Goal: Task Accomplishment & Management: Complete application form

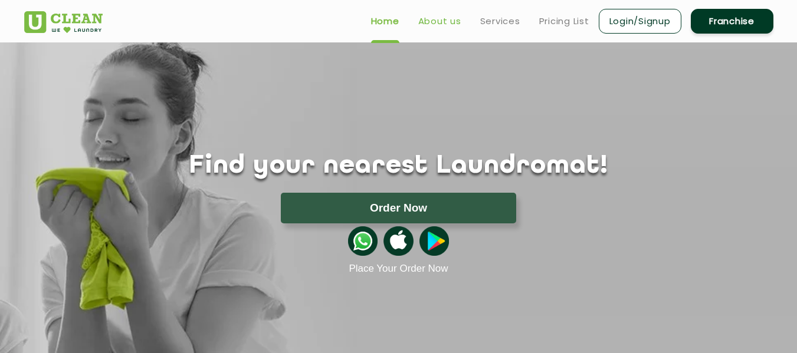
click at [441, 21] on link "About us" at bounding box center [439, 21] width 43 height 14
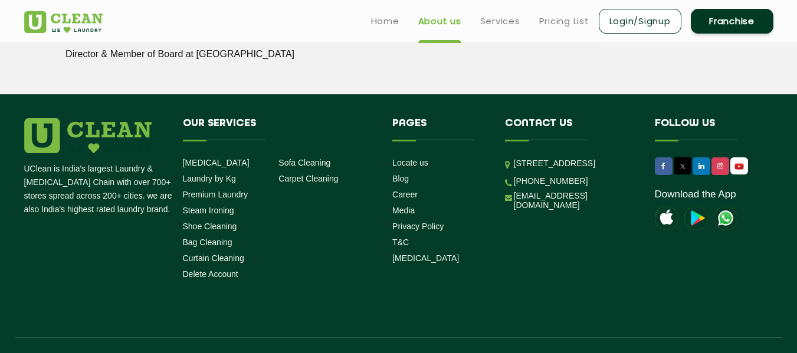
scroll to position [1687, 0]
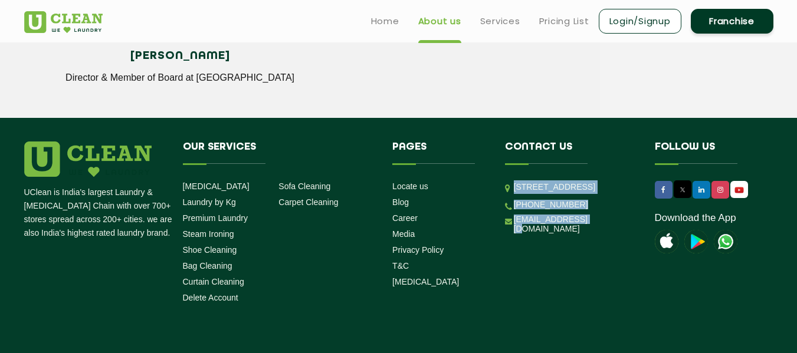
drag, startPoint x: 515, startPoint y: 189, endPoint x: 587, endPoint y: 264, distance: 104.3
click at [587, 234] on ul "[STREET_ADDRESS] [PHONE_NUMBER] [EMAIL_ADDRESS][DOMAIN_NAME]" at bounding box center [571, 207] width 132 height 54
copy ul "[STREET_ADDRESS] [PHONE_NUMBER] [EMAIL_ADDRESS][DOMAIN_NAME]"
click at [400, 216] on link "Career" at bounding box center [404, 217] width 25 height 9
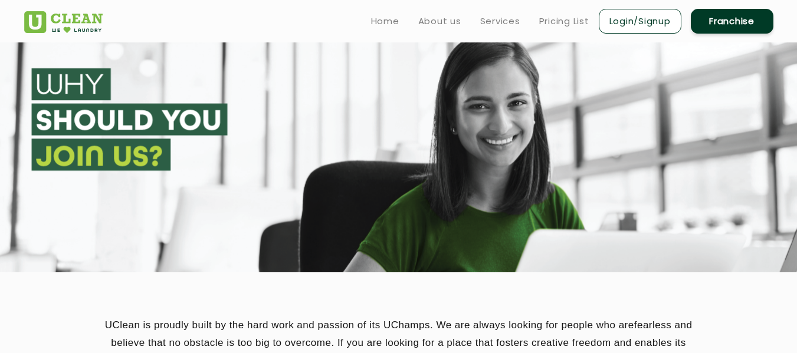
click at [729, 25] on link "Franchise" at bounding box center [731, 21] width 83 height 25
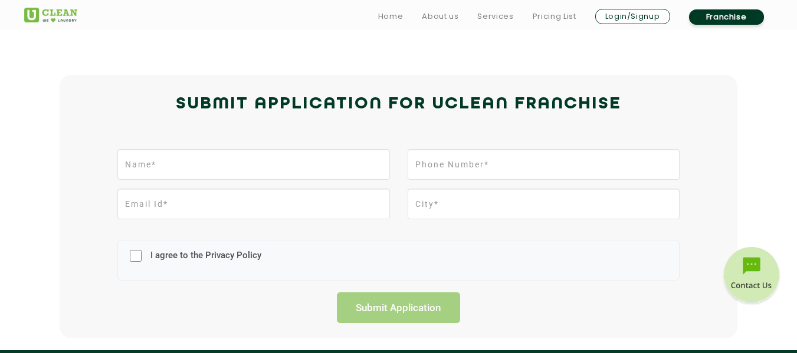
scroll to position [259, 0]
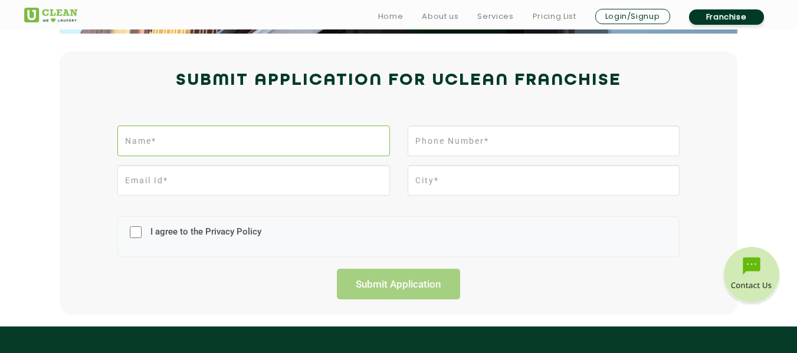
click at [183, 143] on input "text" at bounding box center [253, 141] width 272 height 31
type input "[PERSON_NAME] [PERSON_NAME]"
click at [445, 140] on input "tel" at bounding box center [543, 141] width 272 height 31
type input "9836730500"
click at [284, 188] on input "email" at bounding box center [253, 180] width 272 height 31
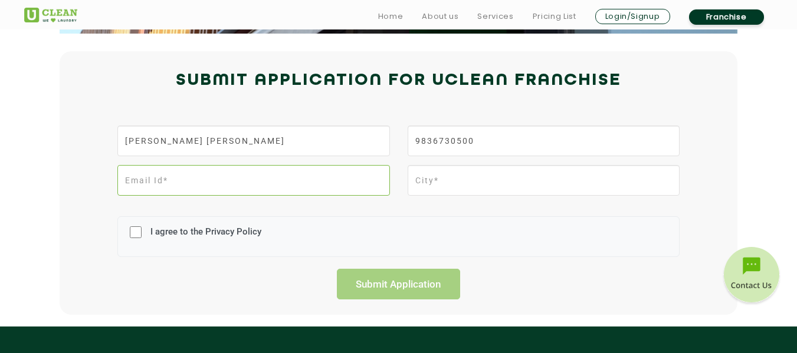
type input "[EMAIL_ADDRESS][DOMAIN_NAME]"
click at [449, 189] on input "text" at bounding box center [543, 180] width 272 height 31
type input "[GEOGRAPHIC_DATA]"
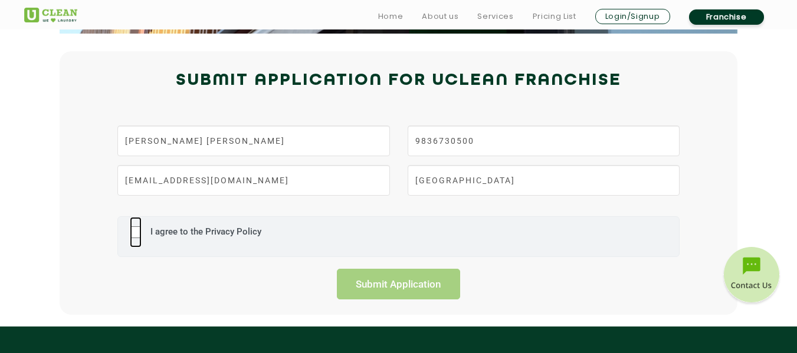
click at [135, 228] on input "I agree to the Privacy Policy" at bounding box center [136, 232] width 12 height 31
checkbox input "true"
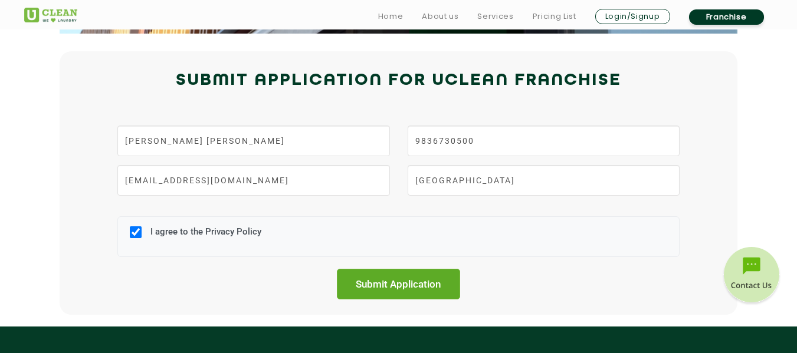
click at [410, 287] on input "Submit Application" at bounding box center [399, 284] width 124 height 31
